Goal: Information Seeking & Learning: Learn about a topic

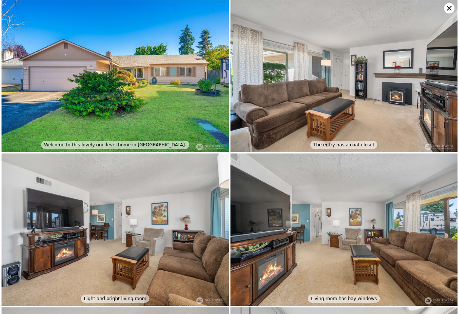
click at [447, 8] on icon at bounding box center [449, 8] width 10 height 10
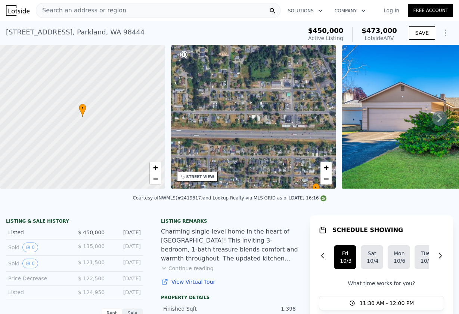
click at [181, 9] on div "Search an address or region" at bounding box center [158, 10] width 245 height 15
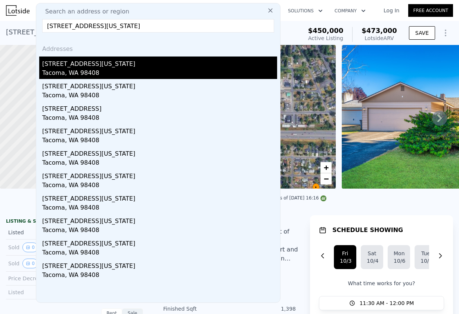
type input "[STREET_ADDRESS][US_STATE]"
click at [84, 68] on div "[STREET_ADDRESS][US_STATE]" at bounding box center [159, 62] width 235 height 12
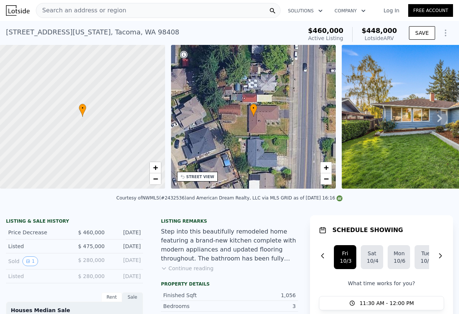
click at [207, 120] on div "• + −" at bounding box center [253, 117] width 165 height 144
click at [324, 179] on span "−" at bounding box center [326, 178] width 5 height 9
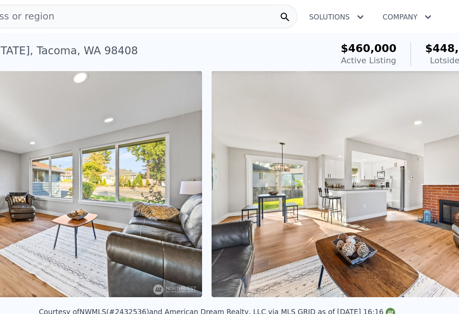
scroll to position [0, 1227]
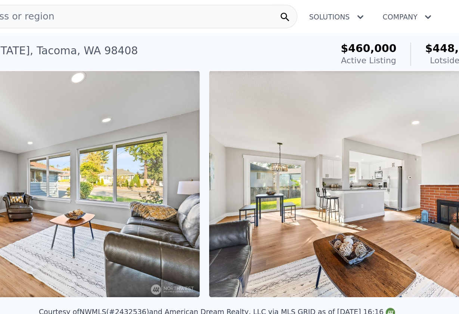
click at [65, 9] on div "Search an address or region" at bounding box center [158, 10] width 245 height 15
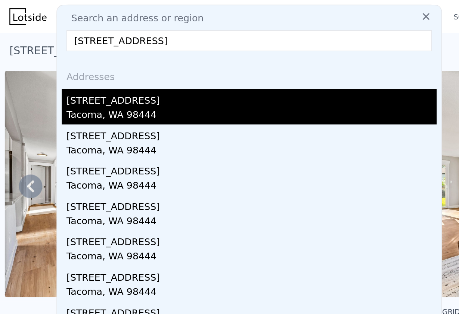
type input "[STREET_ADDRESS]"
click at [60, 62] on div "[STREET_ADDRESS]" at bounding box center [159, 62] width 235 height 12
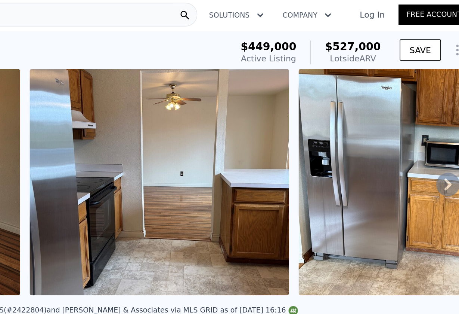
click at [79, 10] on div "Search an address or region" at bounding box center [158, 10] width 245 height 15
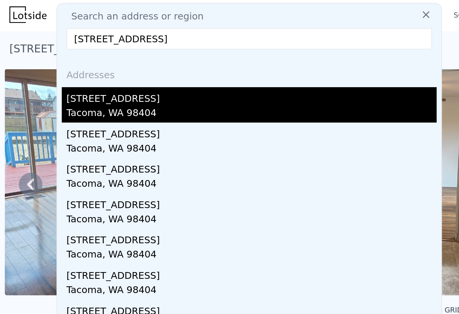
type input "[STREET_ADDRESS]"
click at [63, 72] on div "Tacoma, WA 98404" at bounding box center [159, 73] width 235 height 10
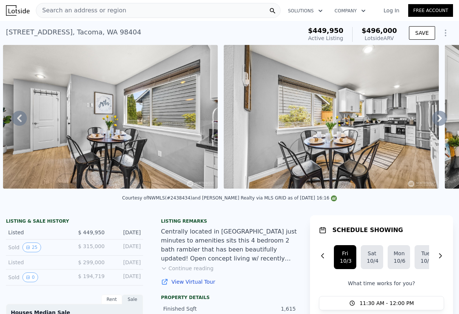
click at [102, 9] on span "Search an address or region" at bounding box center [81, 10] width 90 height 9
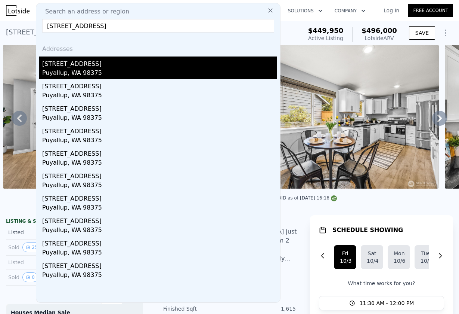
type input "[STREET_ADDRESS]"
click at [47, 71] on div "Puyallup, WA 98375" at bounding box center [159, 73] width 235 height 10
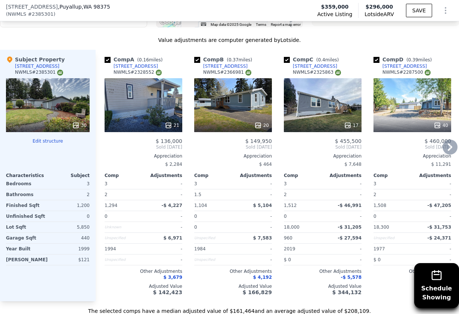
scroll to position [882, 0]
